Goal: Check status: Check status

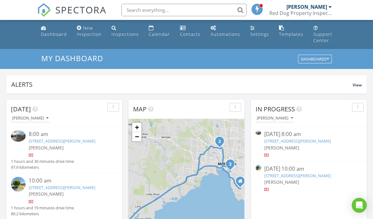
click at [123, 32] on div "Inspections" at bounding box center [125, 34] width 27 height 6
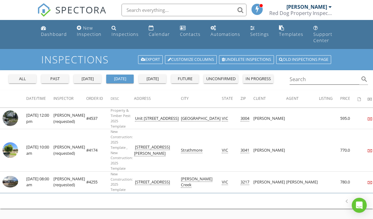
click at [17, 77] on div "all" at bounding box center [22, 79] width 22 height 6
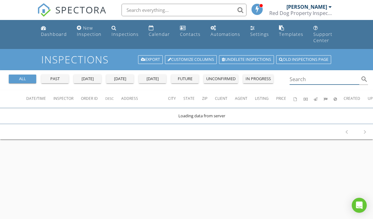
click at [322, 76] on input "Search" at bounding box center [325, 79] width 70 height 10
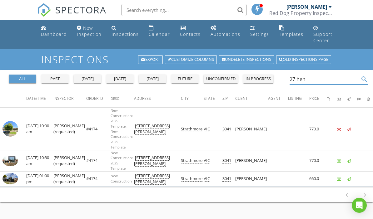
type input "27 hen"
click at [147, 158] on td "[STREET_ADDRESS][PERSON_NAME]" at bounding box center [157, 160] width 47 height 21
click at [15, 159] on img at bounding box center [10, 161] width 16 height 12
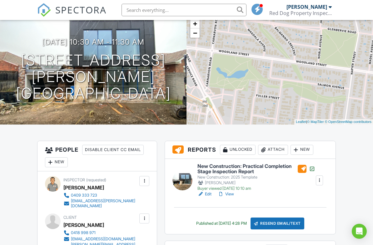
scroll to position [48, 0]
click at [234, 198] on link "View" at bounding box center [226, 195] width 16 height 6
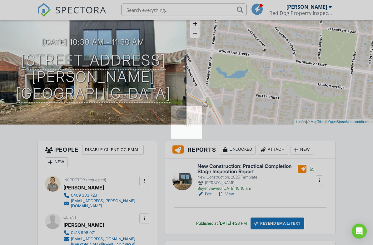
scroll to position [49, 0]
